Goal: Information Seeking & Learning: Learn about a topic

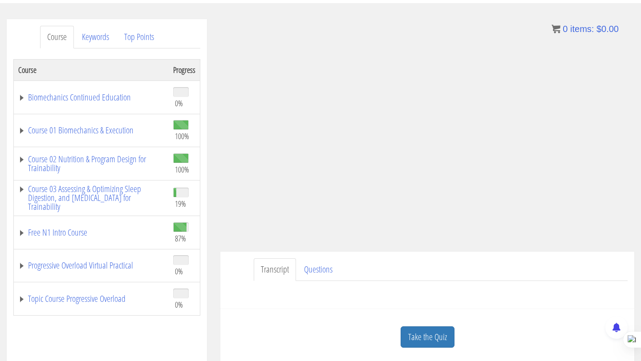
scroll to position [100, 0]
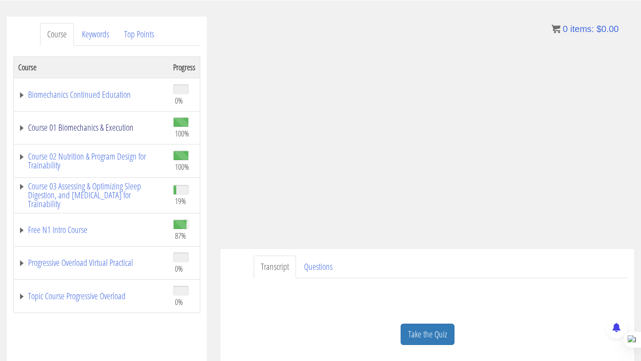
click at [114, 131] on link "Course 01 Biomechanics & Execution" at bounding box center [91, 127] width 146 height 9
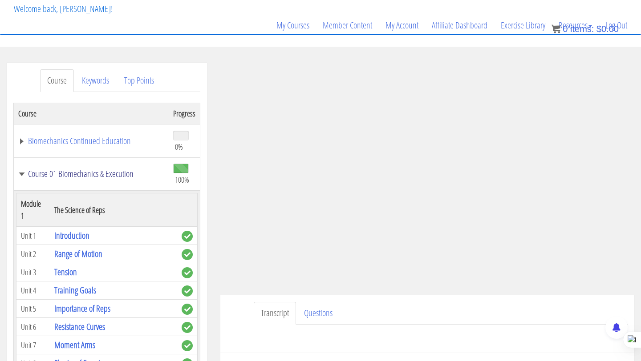
scroll to position [39, 0]
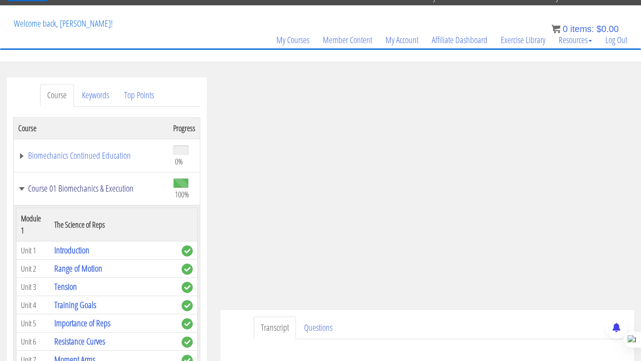
click at [48, 189] on link "Course 01 Biomechanics & Execution" at bounding box center [91, 188] width 146 height 9
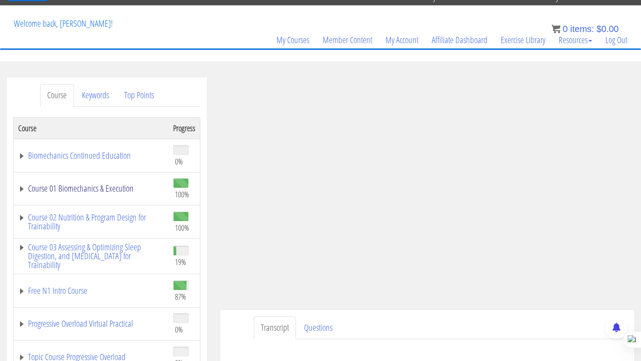
click at [63, 189] on link "Course 01 Biomechanics & Execution" at bounding box center [91, 188] width 146 height 9
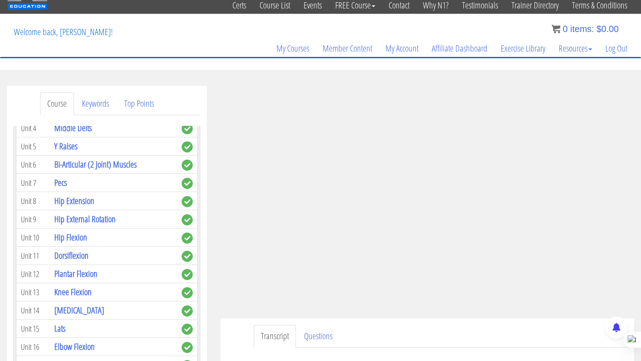
scroll to position [379, 0]
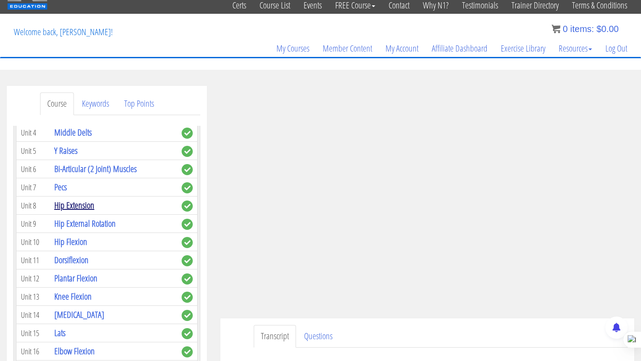
click at [66, 199] on link "Hip Extension" at bounding box center [74, 205] width 40 height 12
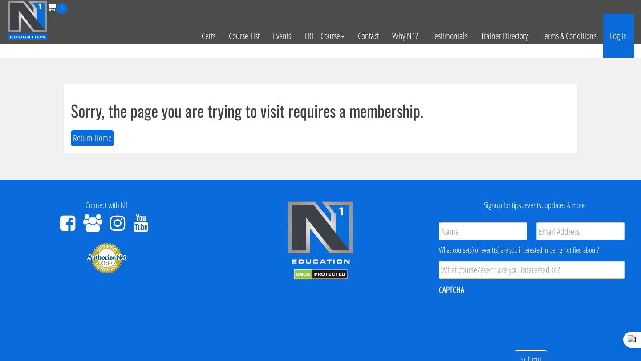
click at [614, 37] on link "Log In" at bounding box center [618, 36] width 31 height 44
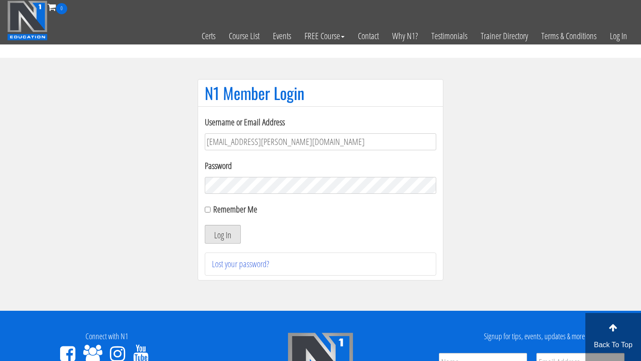
click at [221, 235] on button "Log In" at bounding box center [223, 234] width 36 height 19
click at [223, 237] on button "Log In" at bounding box center [223, 234] width 36 height 19
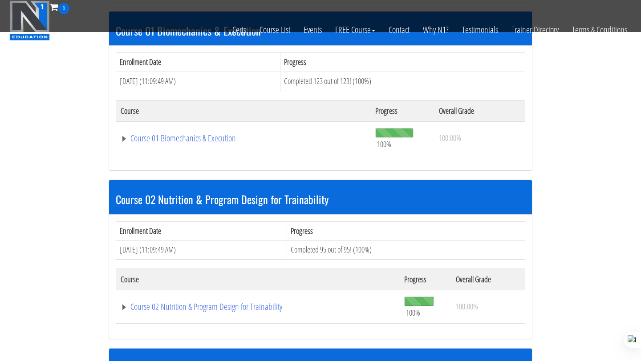
scroll to position [242, 0]
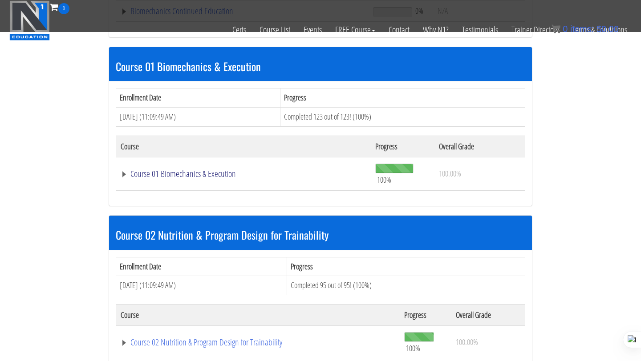
click at [181, 174] on link "Course 01 Biomechanics & Execution" at bounding box center [244, 174] width 246 height 9
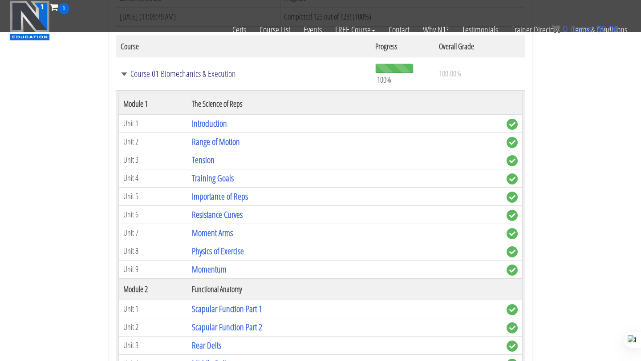
scroll to position [449, 0]
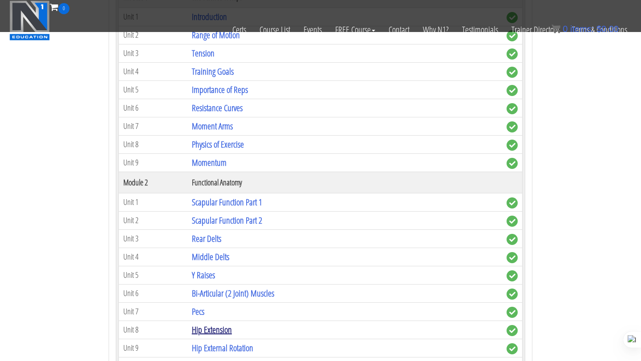
click at [220, 329] on link "Hip Extension" at bounding box center [212, 330] width 40 height 12
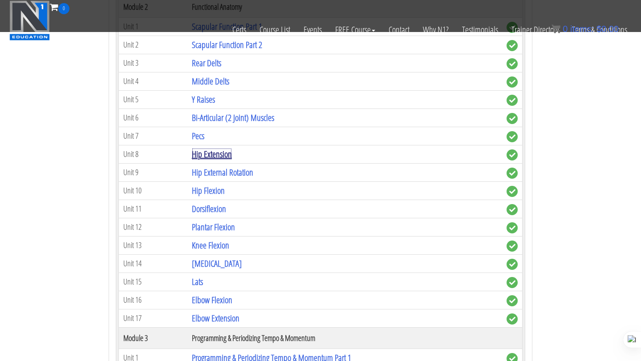
scroll to position [630, 0]
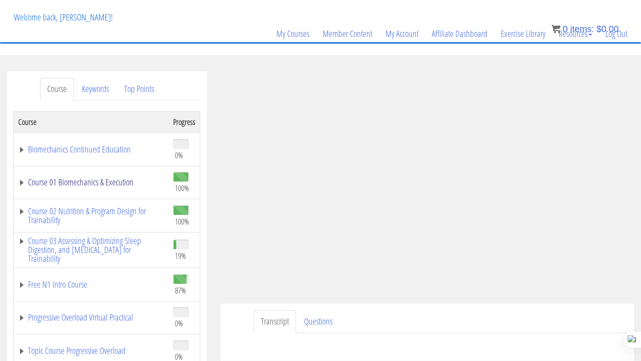
click at [60, 184] on link "Course 01 Biomechanics & Execution" at bounding box center [91, 182] width 146 height 9
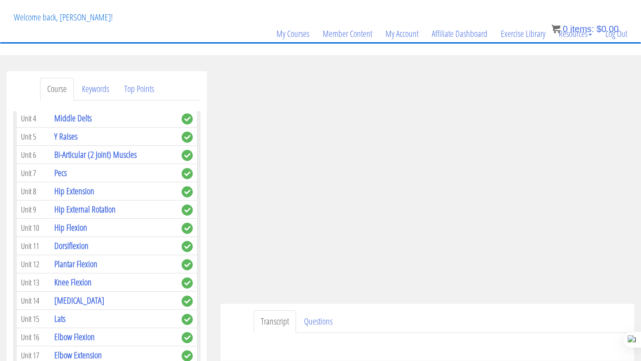
scroll to position [378, 0]
click at [85, 204] on link "Hip External Rotation" at bounding box center [84, 210] width 61 height 12
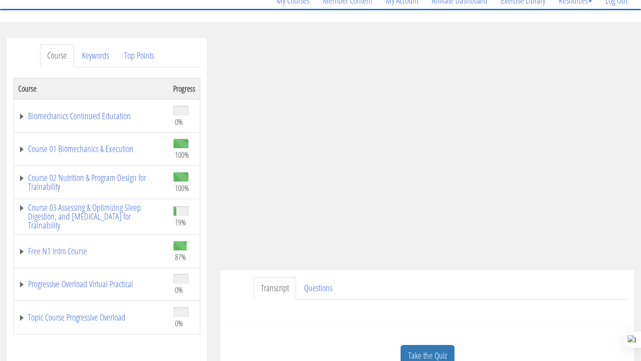
scroll to position [79, 0]
click at [34, 147] on link "Course 01 Biomechanics & Execution" at bounding box center [91, 148] width 146 height 9
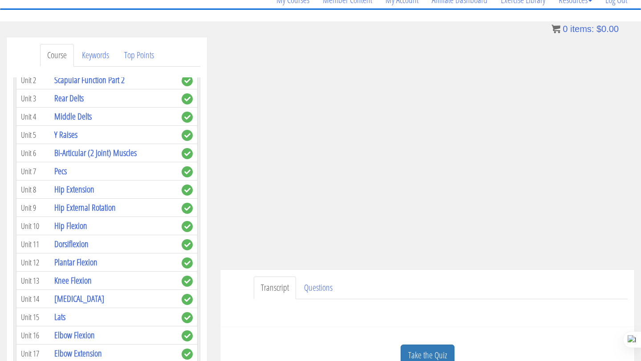
scroll to position [347, 0]
click at [70, 219] on link "Hip Flexion" at bounding box center [70, 225] width 33 height 12
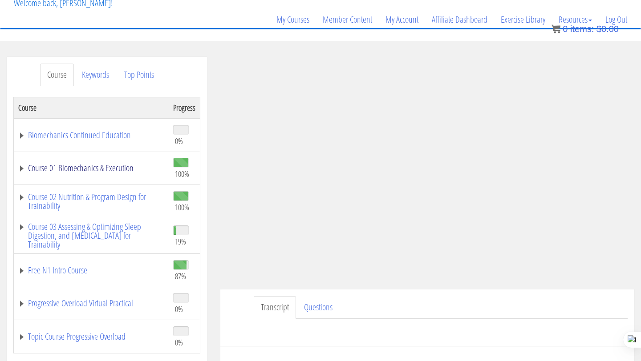
click at [53, 166] on link "Course 01 Biomechanics & Execution" at bounding box center [91, 168] width 146 height 9
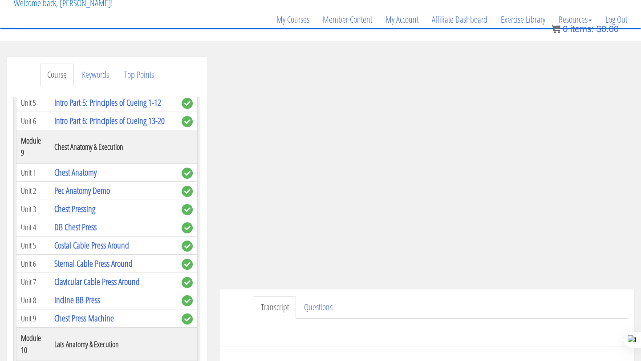
scroll to position [1486, 0]
